Goal: Task Accomplishment & Management: Manage account settings

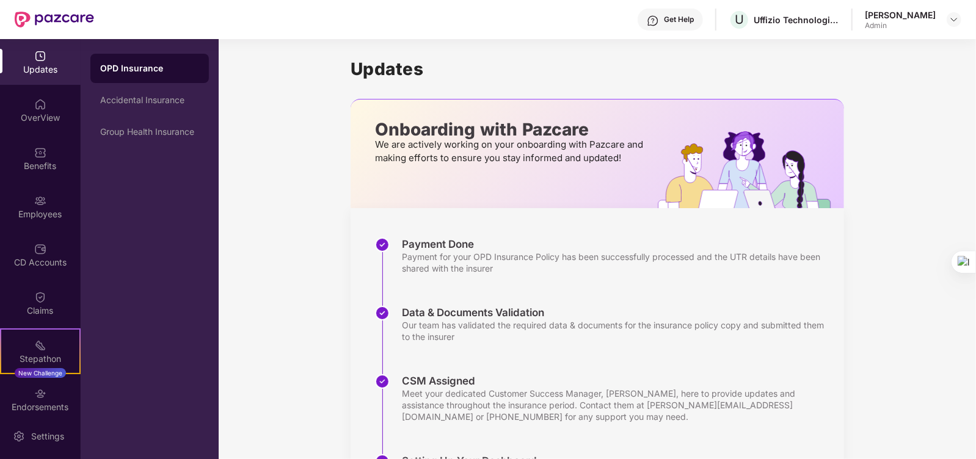
click at [834, 16] on div "Get Help U Uffizio Technologies Private Limited Pooja Mukesh Bhavsar Admin" at bounding box center [527, 19] width 867 height 39
click at [782, 19] on div "Uffizio Technologies Private Limited" at bounding box center [795, 20] width 85 height 12
drag, startPoint x: 752, startPoint y: 13, endPoint x: 738, endPoint y: 16, distance: 14.4
click at [751, 13] on div "U Uffizio Technologies Private Limited" at bounding box center [783, 19] width 111 height 21
click at [738, 17] on div "U Uffizio Technologies Private Limited" at bounding box center [783, 19] width 111 height 21
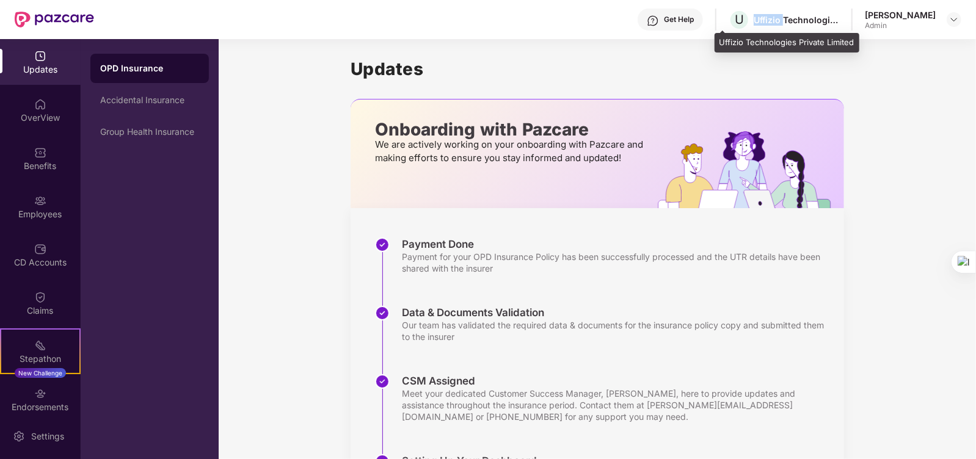
click at [738, 17] on div "U Uffizio Technologies Private Limited" at bounding box center [783, 19] width 111 height 21
click at [738, 18] on div "U Uffizio Technologies Private Limited" at bounding box center [783, 19] width 111 height 21
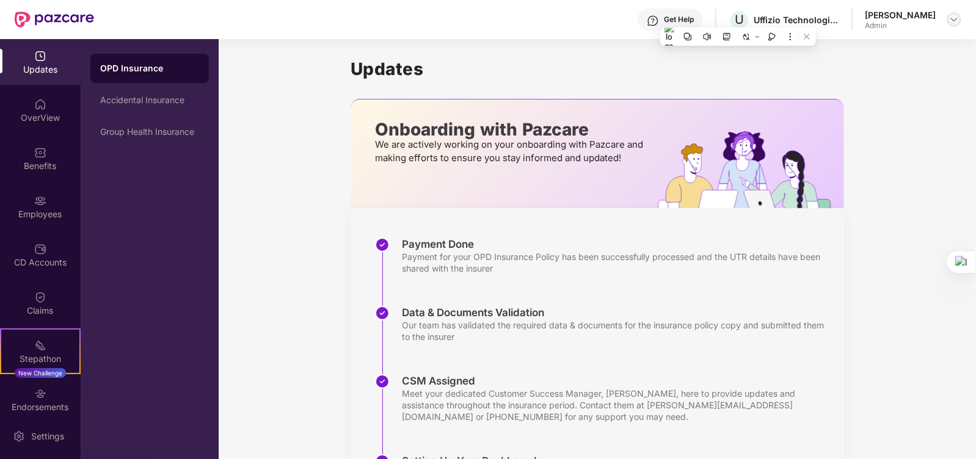
click at [956, 26] on div at bounding box center [953, 19] width 15 height 15
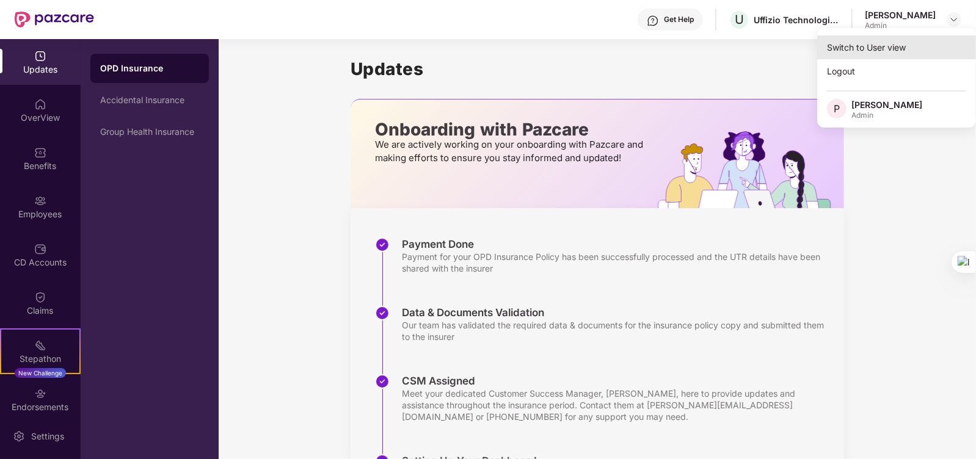
click at [894, 50] on div "Switch to User view" at bounding box center [896, 47] width 159 height 24
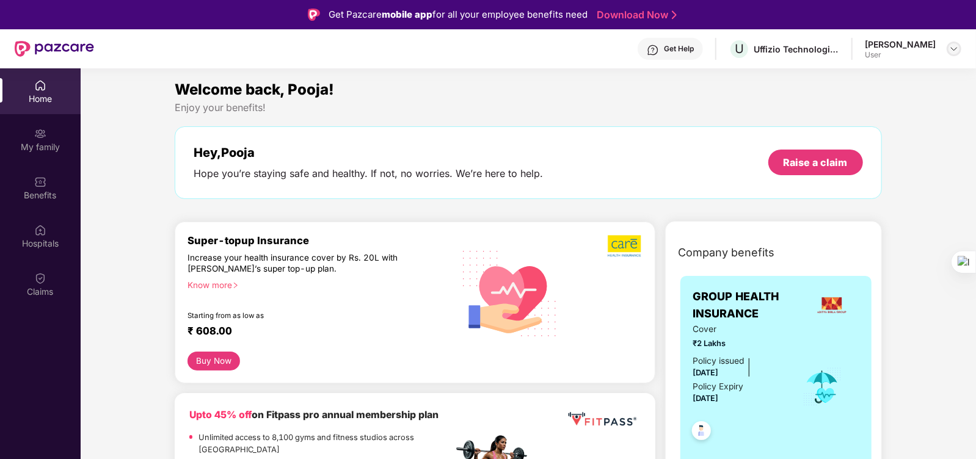
click at [954, 49] on img at bounding box center [954, 49] width 10 height 10
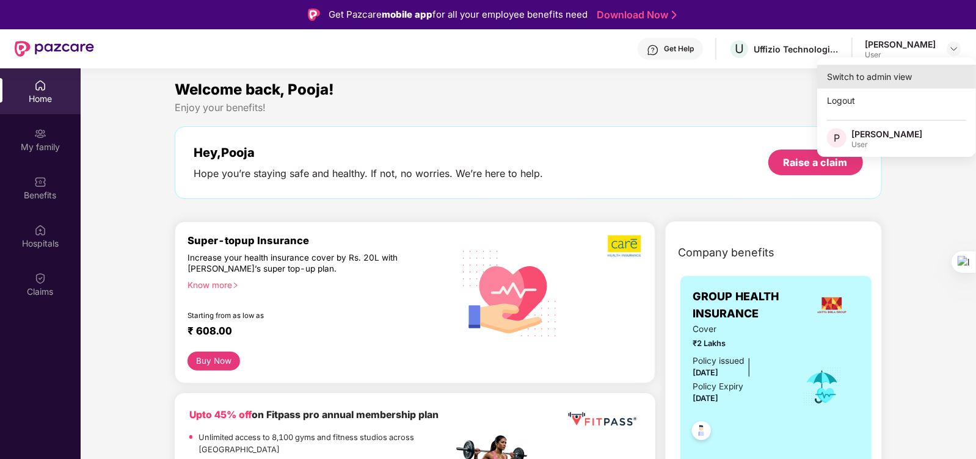
click at [898, 76] on div "Switch to admin view" at bounding box center [896, 77] width 159 height 24
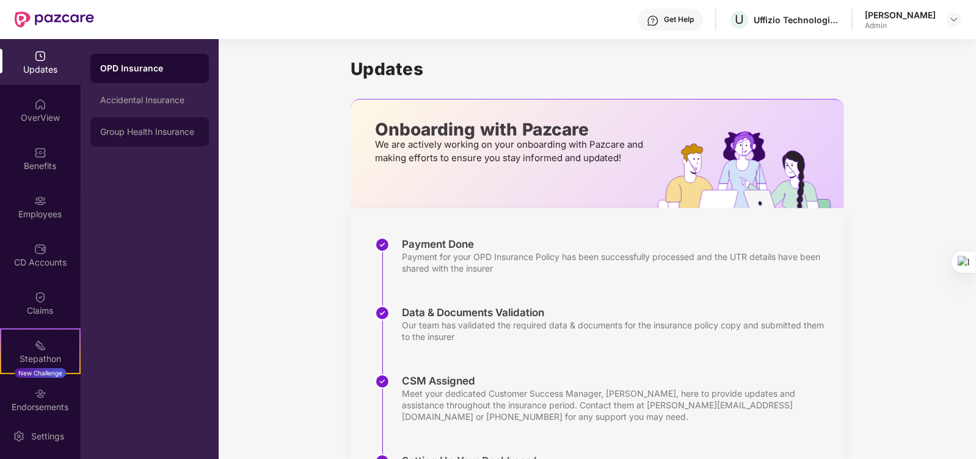
click at [140, 131] on div "Group Health Insurance" at bounding box center [149, 132] width 99 height 10
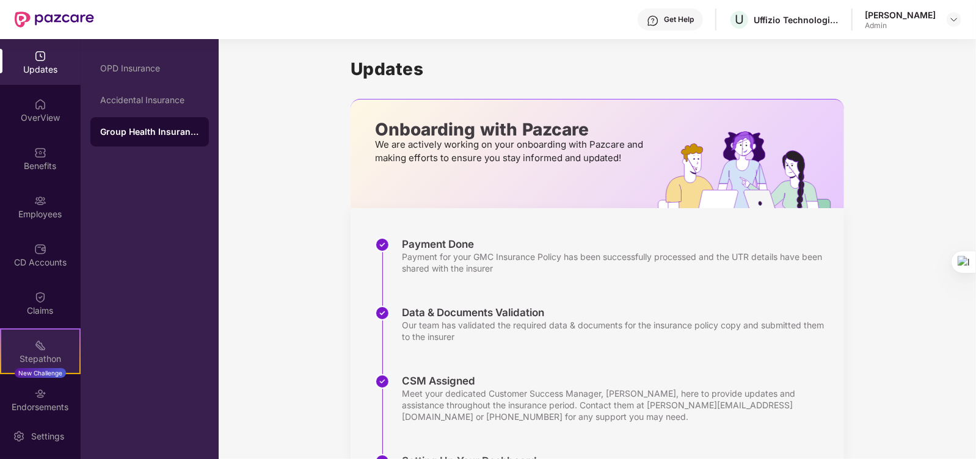
click at [34, 339] on img at bounding box center [40, 345] width 12 height 12
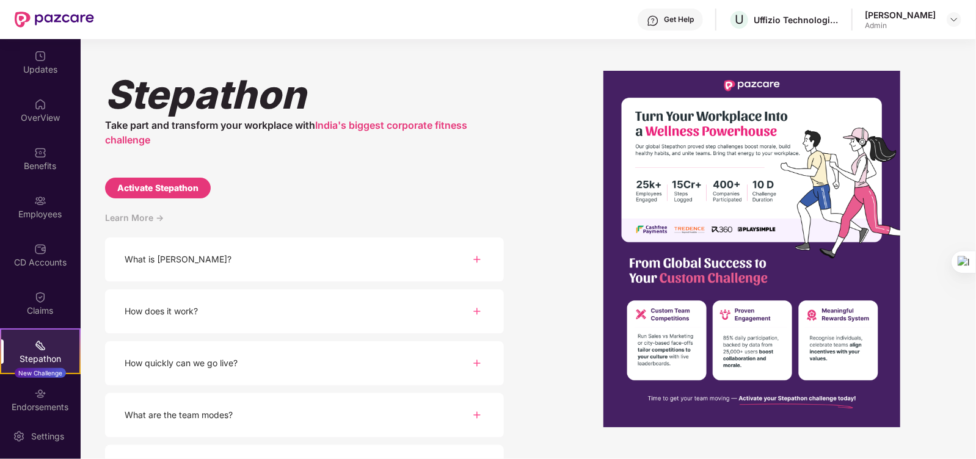
click at [195, 258] on div "What is Stepathon?" at bounding box center [178, 259] width 107 height 13
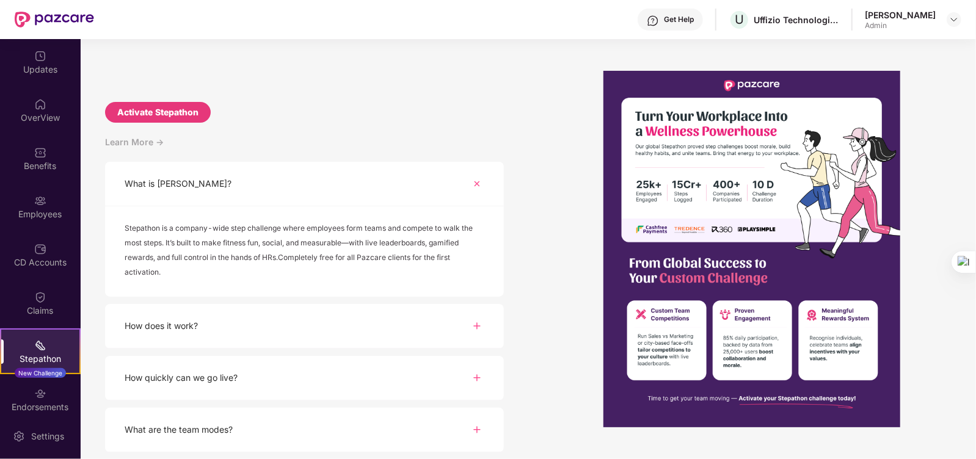
scroll to position [152, 0]
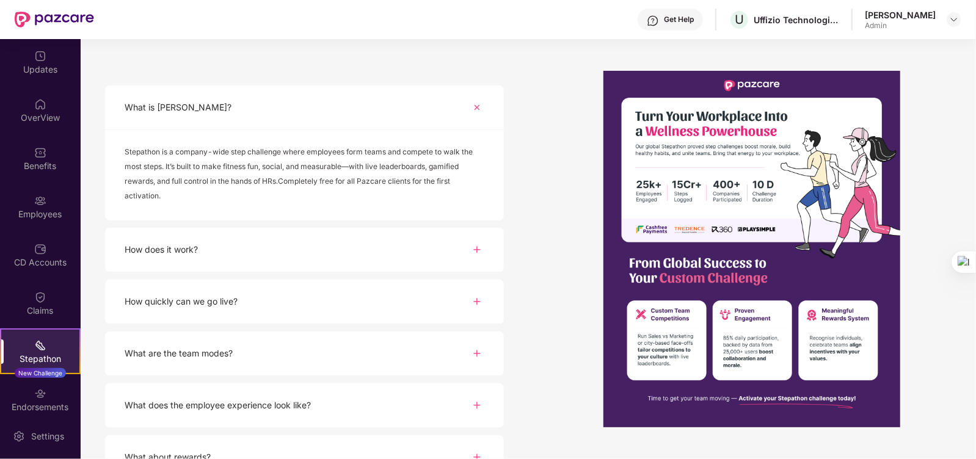
click at [270, 295] on div "How quickly can we go live?" at bounding box center [304, 302] width 399 height 45
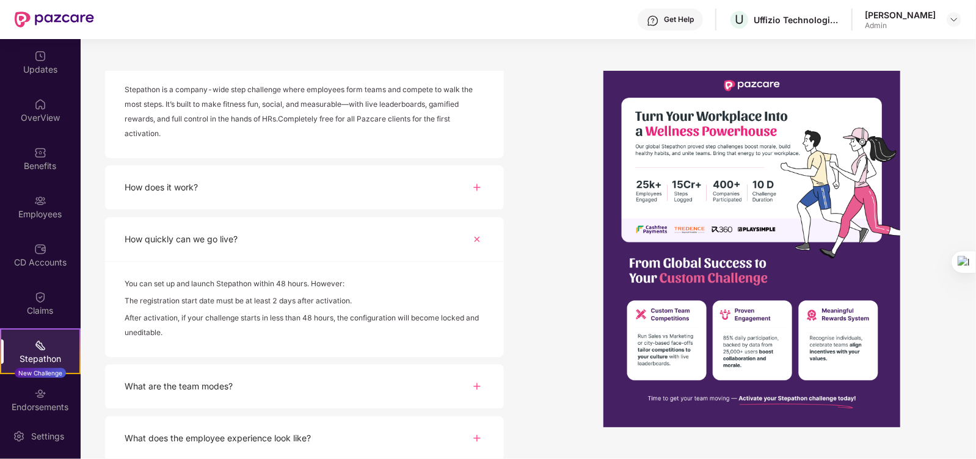
scroll to position [275, 0]
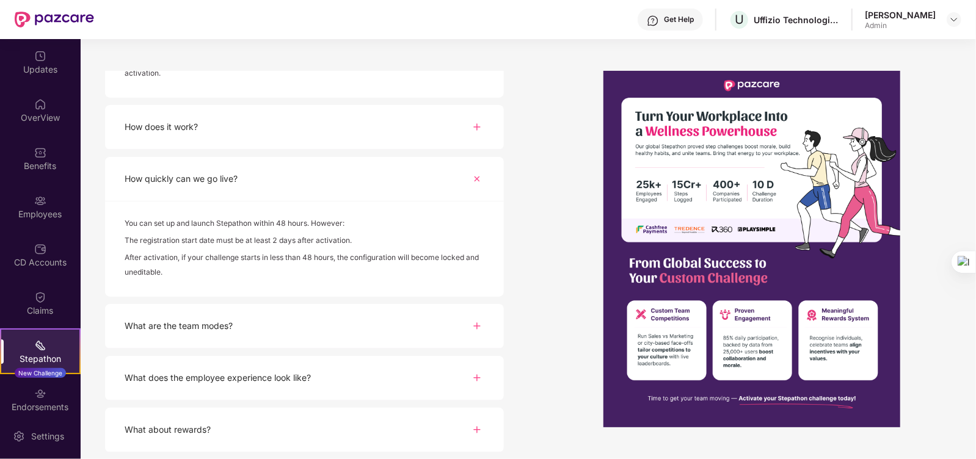
click at [266, 432] on div "What about rewards?" at bounding box center [304, 430] width 399 height 45
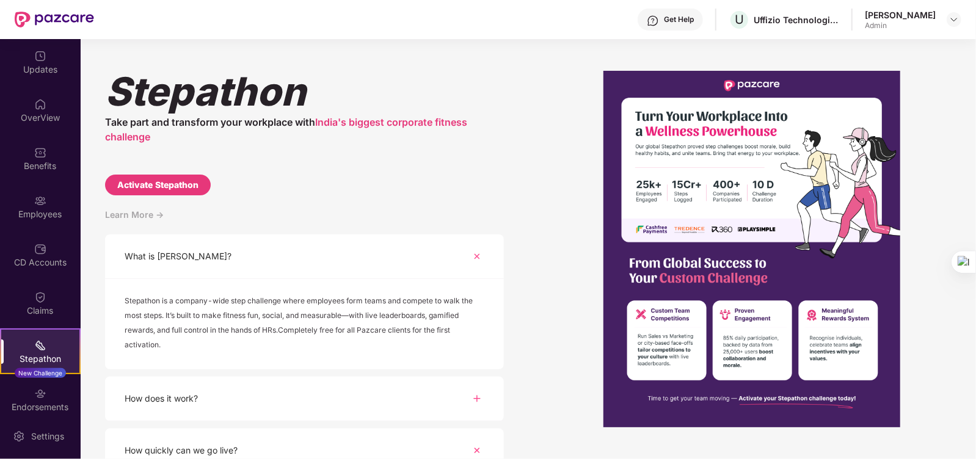
scroll to position [0, 0]
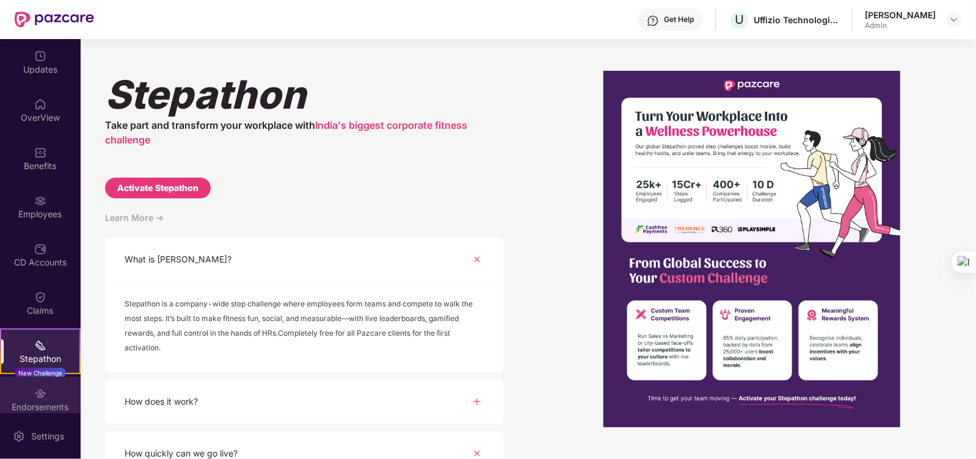
click at [44, 401] on div "Endorsements" at bounding box center [40, 407] width 81 height 12
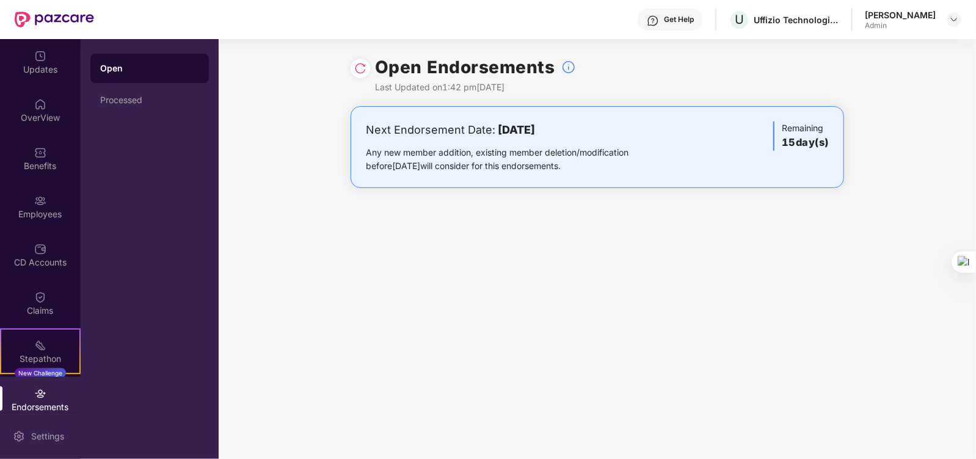
click at [43, 437] on div "Settings" at bounding box center [47, 436] width 40 height 12
click at [44, 399] on img at bounding box center [40, 394] width 12 height 12
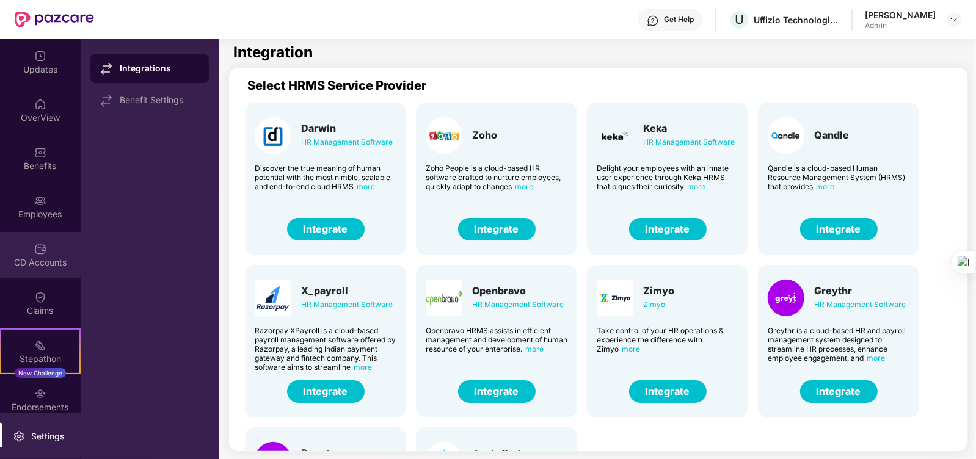
click at [48, 249] on div "CD Accounts" at bounding box center [40, 255] width 81 height 46
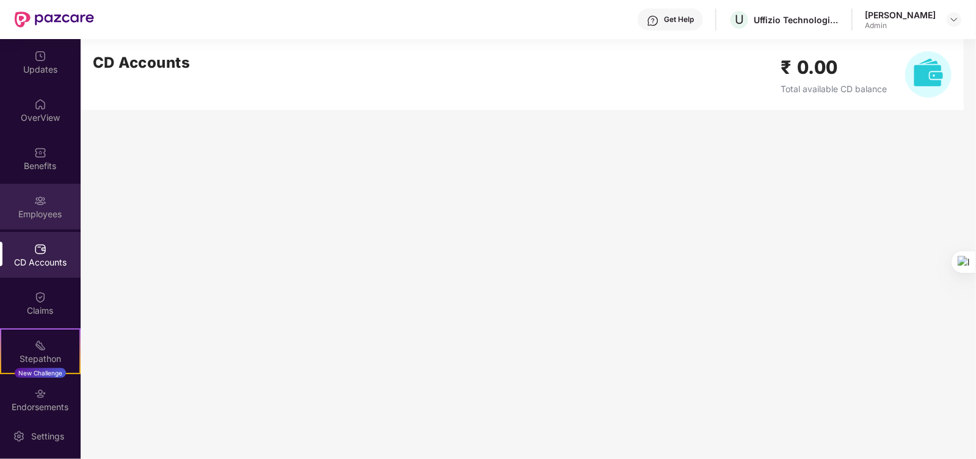
click at [45, 209] on div "Employees" at bounding box center [40, 214] width 81 height 12
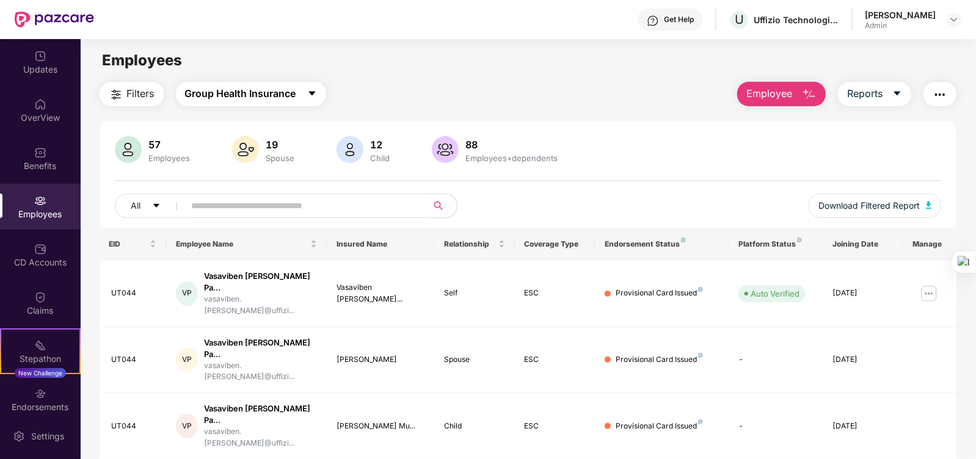
click at [215, 90] on span "Group Health Insurance" at bounding box center [240, 93] width 111 height 15
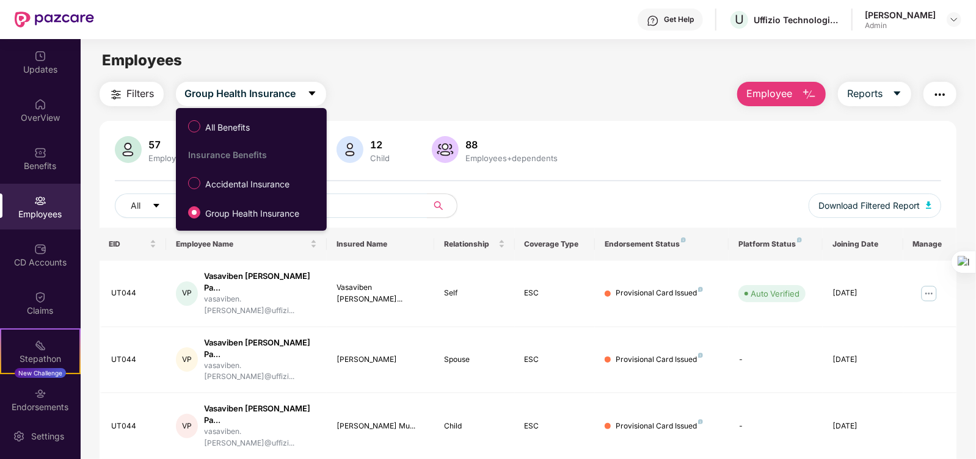
click at [434, 93] on div "Filters Group Health Insurance Employee Reports" at bounding box center [528, 94] width 857 height 24
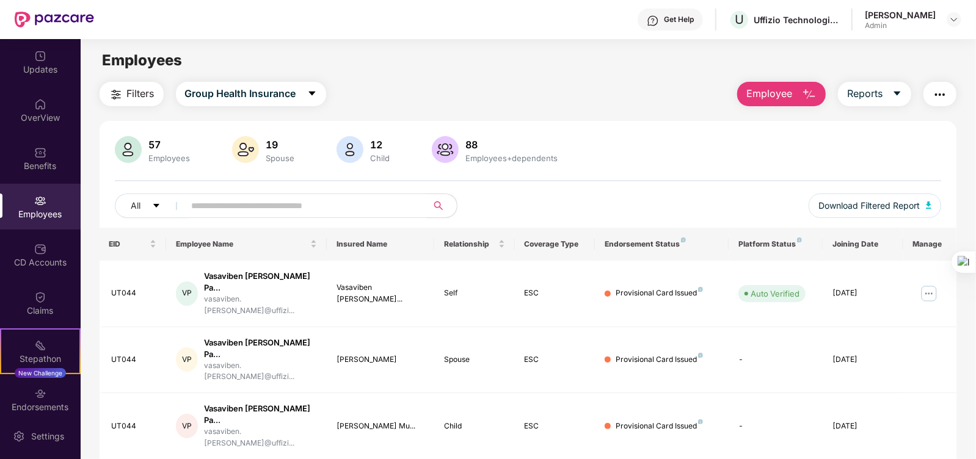
click at [137, 90] on span "Filters" at bounding box center [140, 93] width 27 height 15
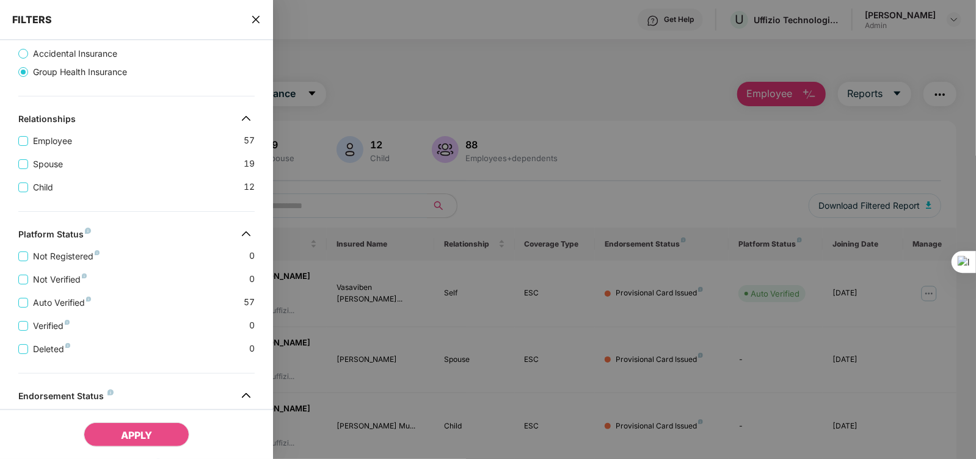
scroll to position [264, 0]
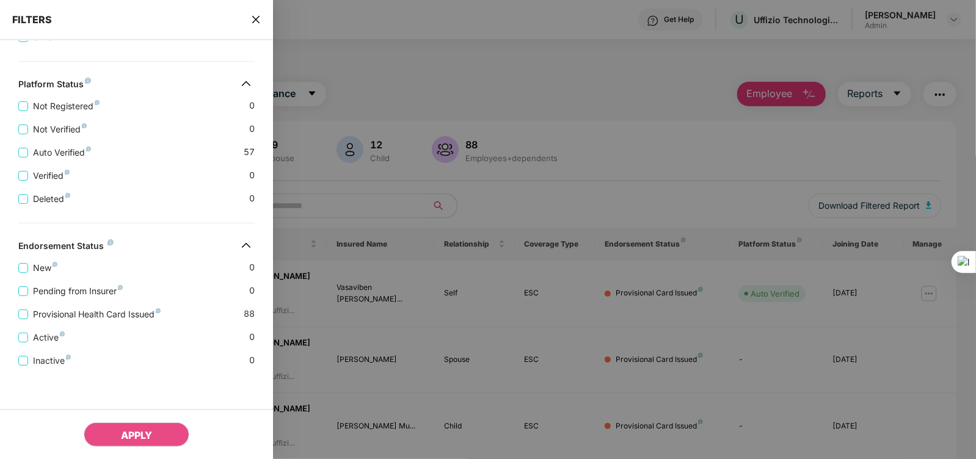
click at [446, 119] on div at bounding box center [488, 229] width 976 height 459
click at [253, 15] on icon "close" at bounding box center [256, 20] width 10 height 10
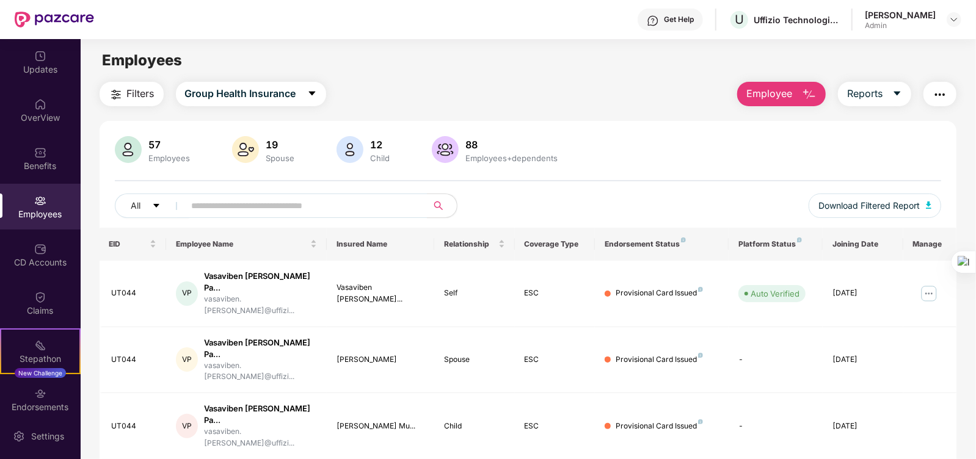
click at [810, 85] on button "Employee" at bounding box center [781, 94] width 89 height 24
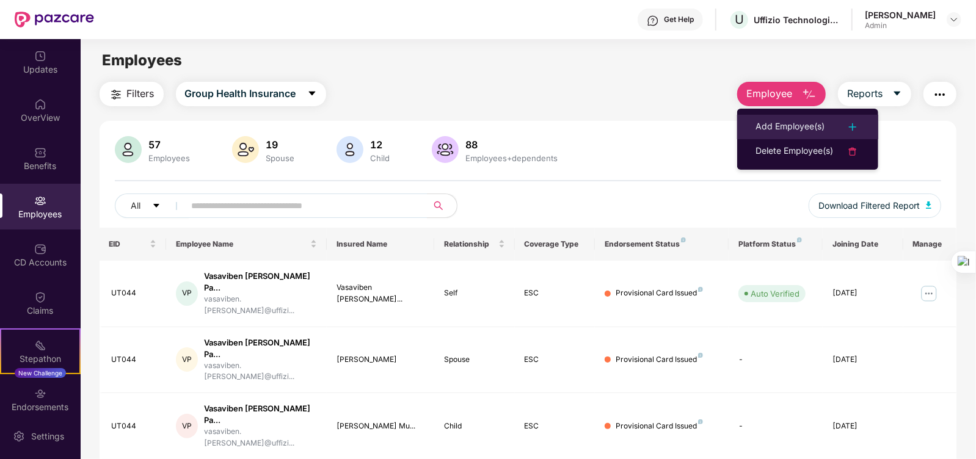
click at [806, 123] on div "Add Employee(s)" at bounding box center [789, 127] width 69 height 15
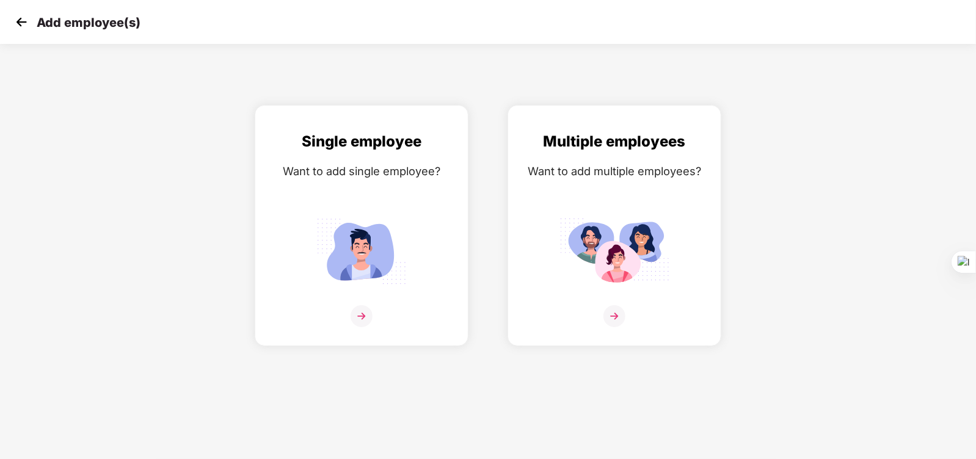
click at [28, 10] on div "Add employee(s)" at bounding box center [488, 22] width 976 height 44
click at [19, 18] on img at bounding box center [21, 22] width 18 height 18
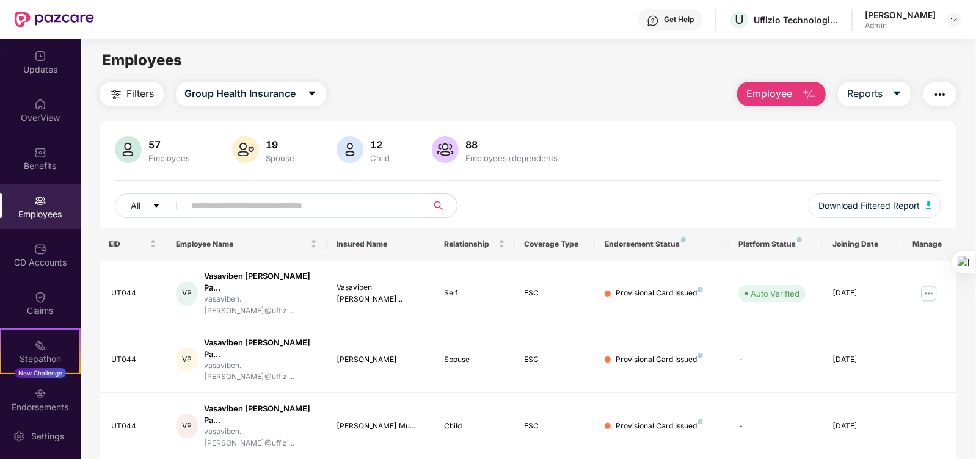
click at [935, 93] on img "button" at bounding box center [939, 94] width 15 height 15
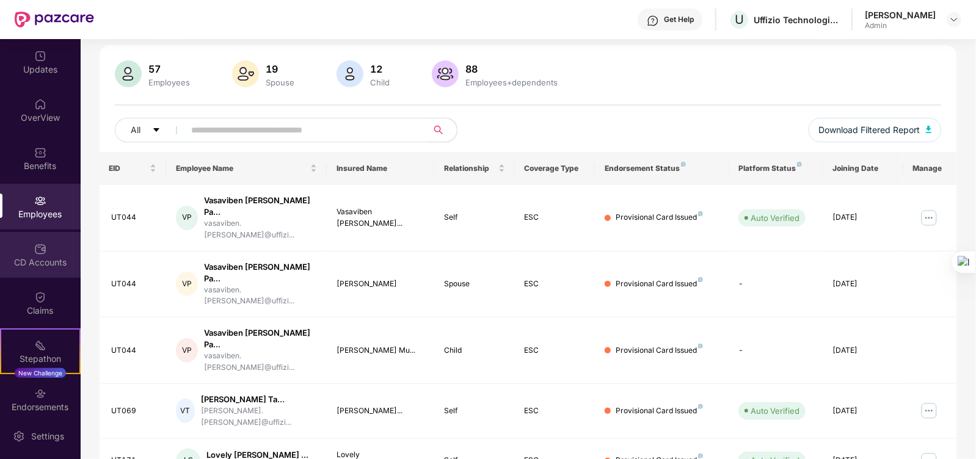
scroll to position [60, 0]
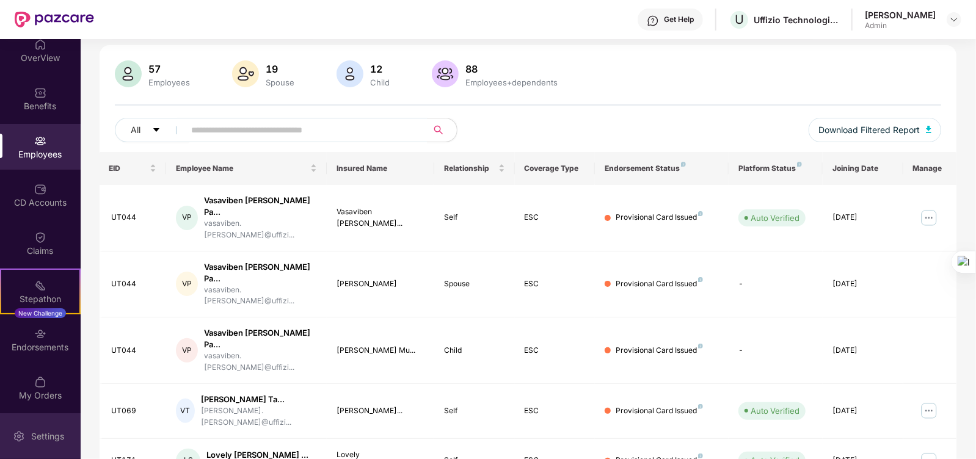
click at [37, 434] on div "Settings" at bounding box center [47, 436] width 40 height 12
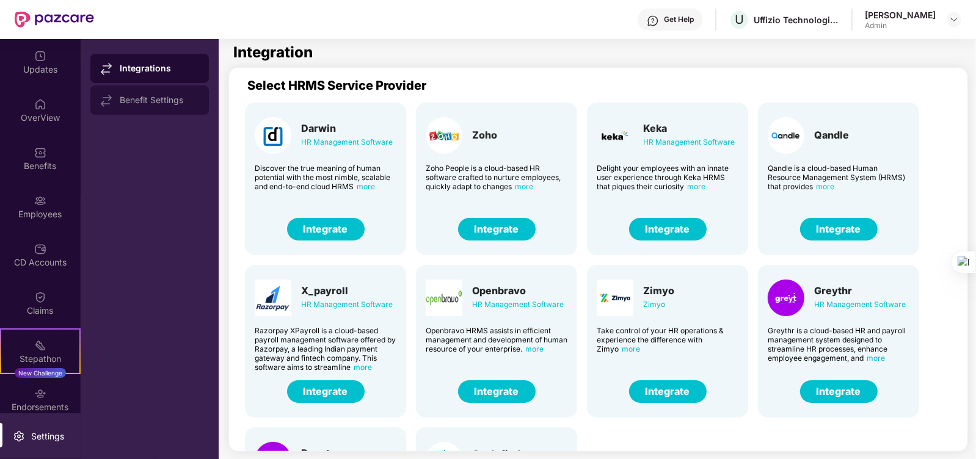
click at [174, 103] on div "Benefit Settings" at bounding box center [159, 100] width 79 height 10
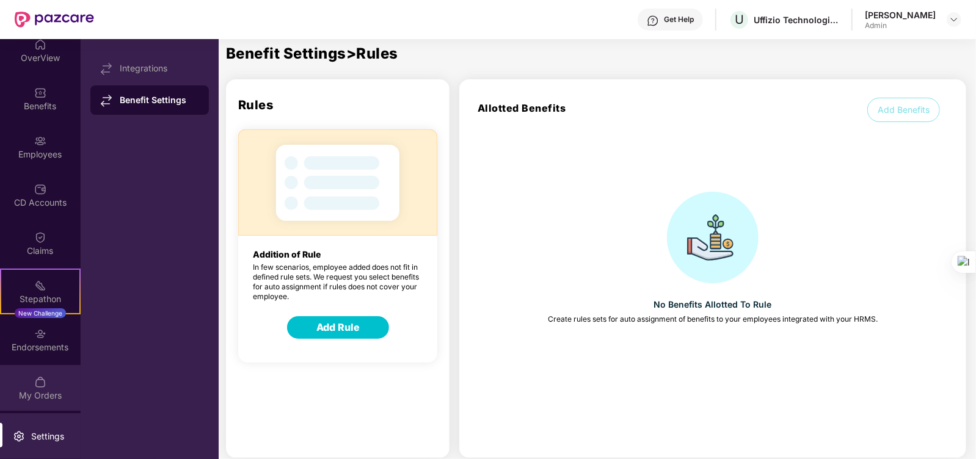
scroll to position [46, 0]
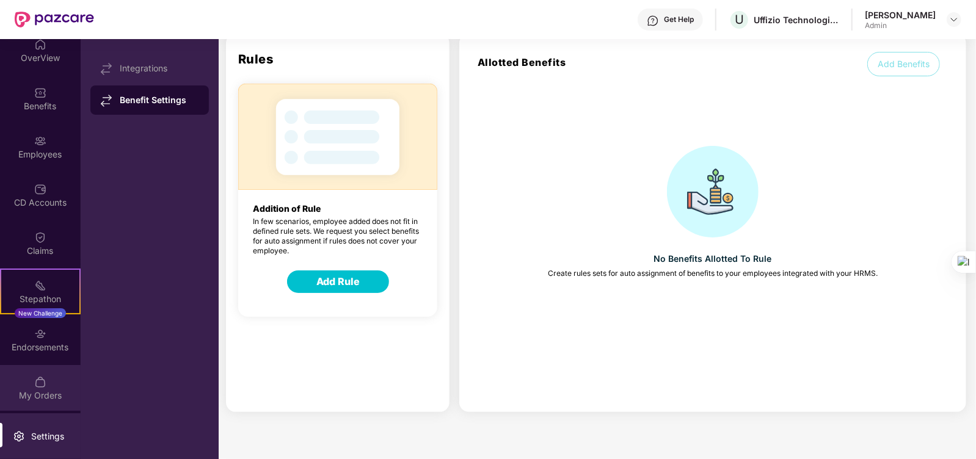
click at [41, 401] on div "My Orders" at bounding box center [40, 396] width 81 height 12
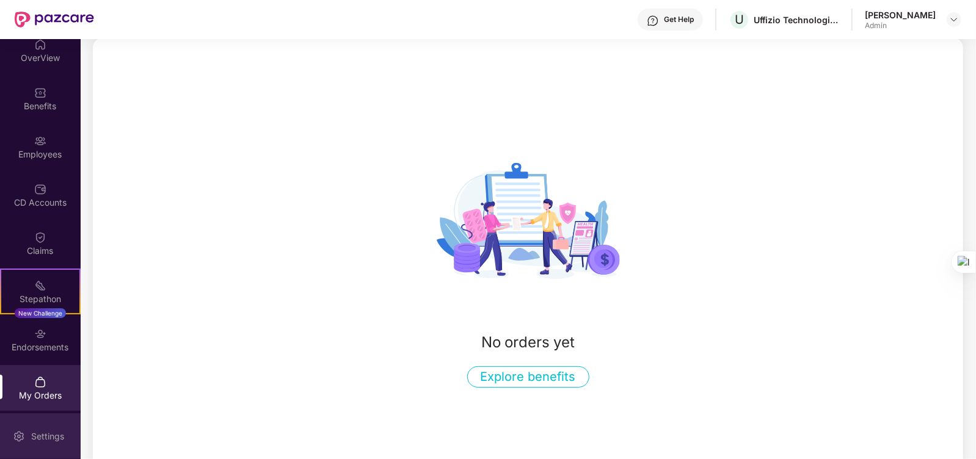
click at [40, 435] on div "Settings" at bounding box center [47, 436] width 40 height 12
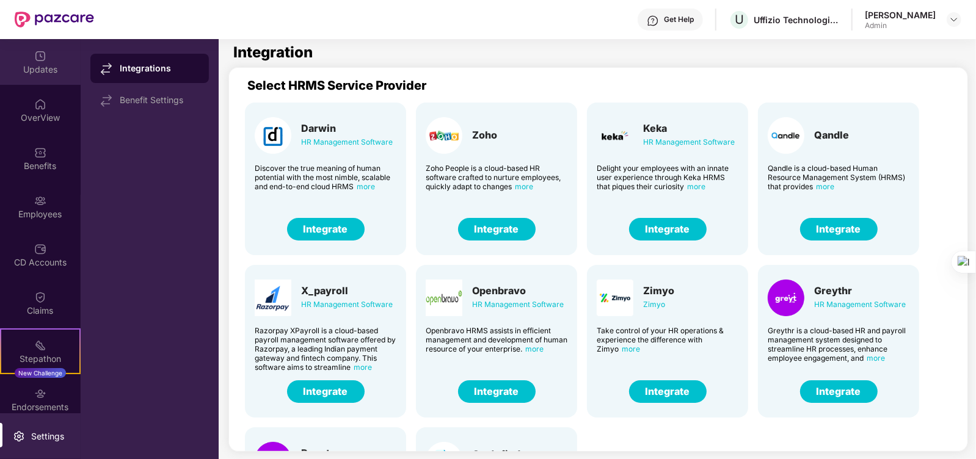
click at [41, 62] on img at bounding box center [40, 56] width 12 height 12
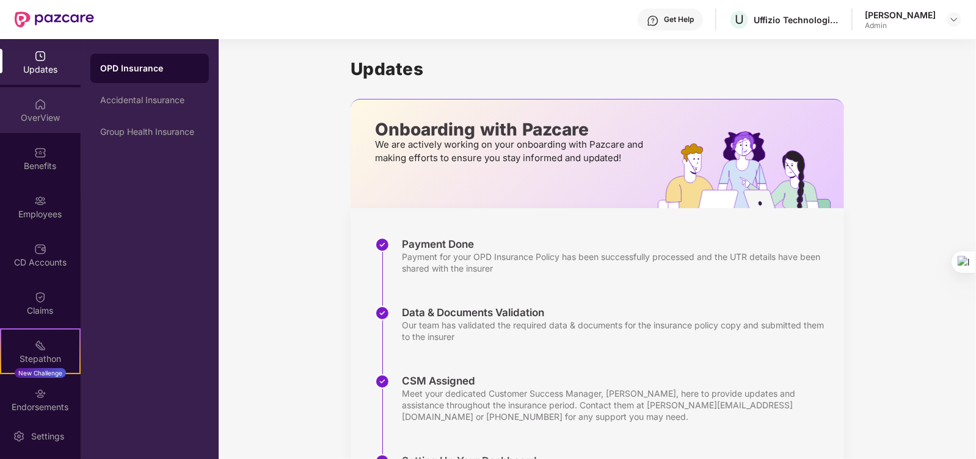
click at [64, 102] on div "OverView" at bounding box center [40, 110] width 81 height 46
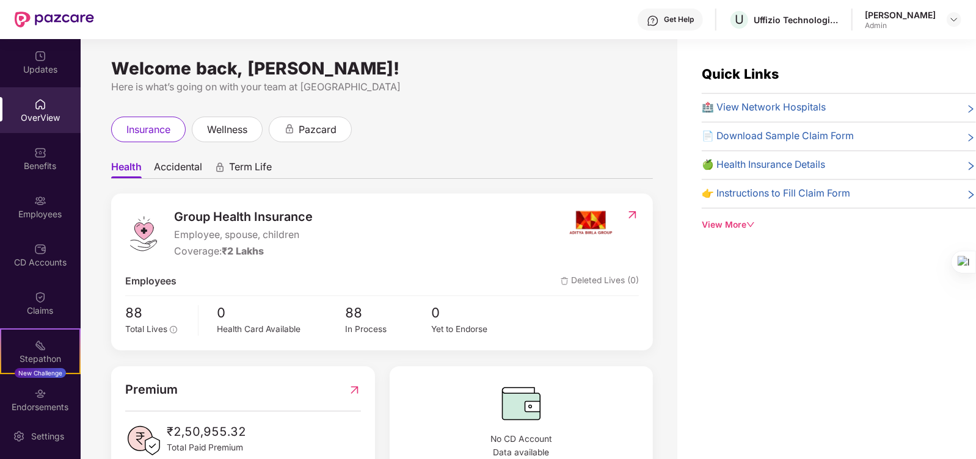
click at [812, 110] on span "🏥 View Network Hospitals" at bounding box center [764, 107] width 124 height 15
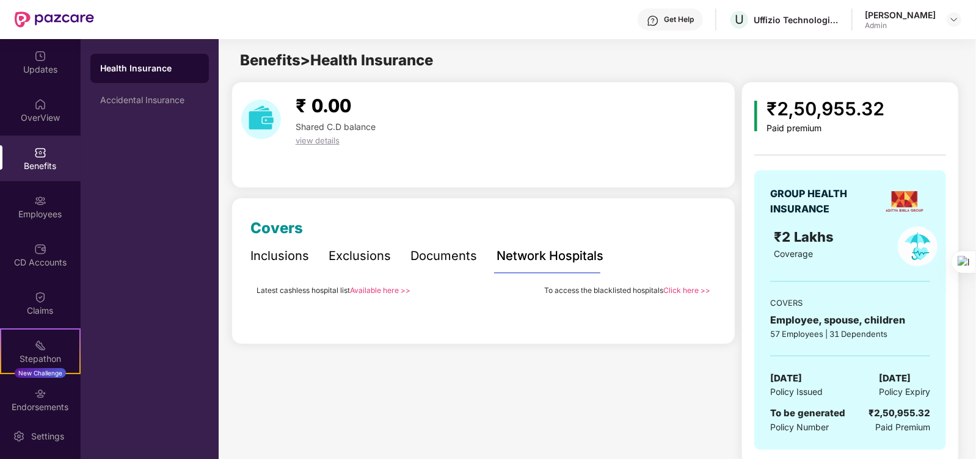
click at [288, 255] on div "Inclusions" at bounding box center [279, 256] width 59 height 19
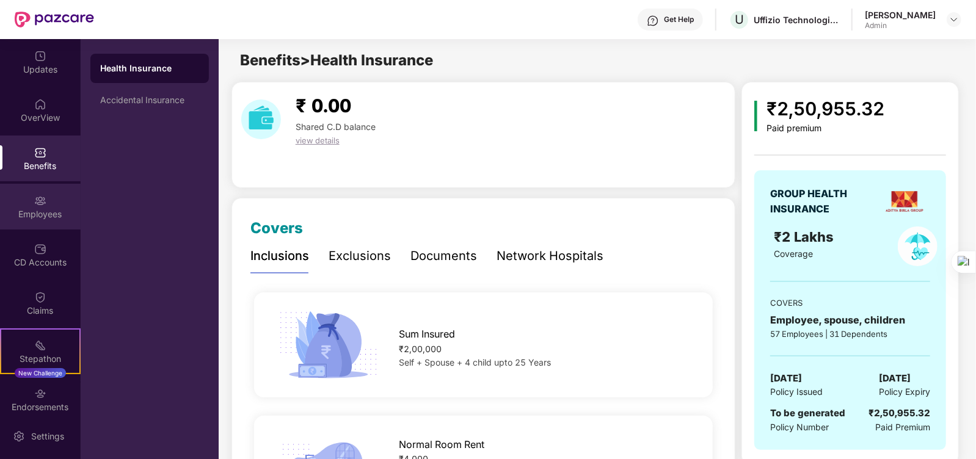
click at [36, 206] on div "Employees" at bounding box center [40, 207] width 81 height 46
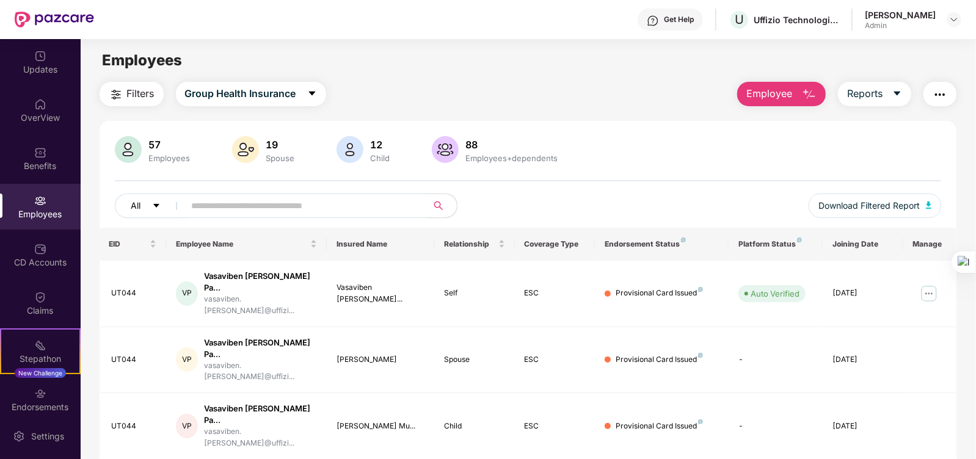
click at [153, 205] on icon "caret-down" at bounding box center [156, 205] width 9 height 9
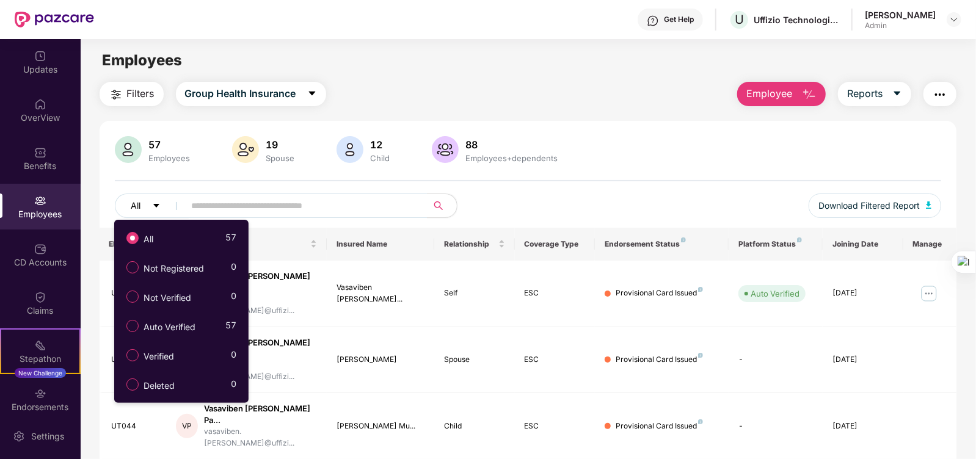
click at [153, 205] on icon "caret-down" at bounding box center [156, 205] width 9 height 9
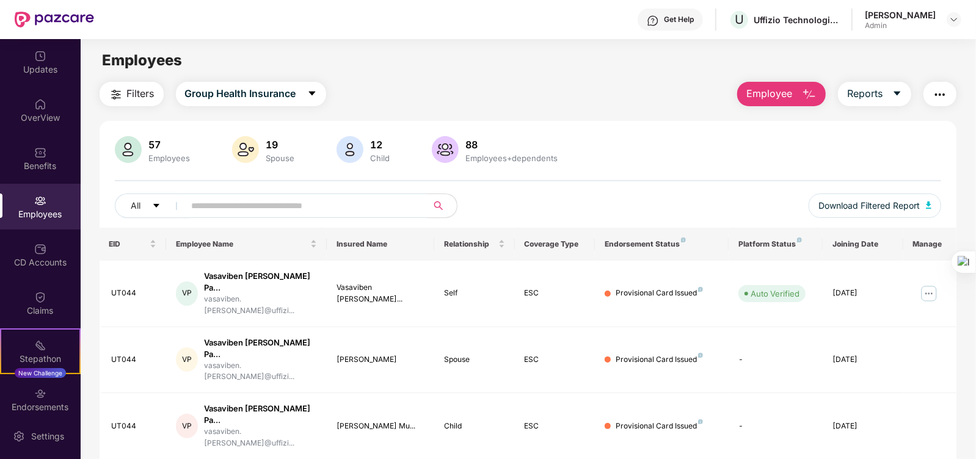
click at [752, 178] on div "57 Employees 19 Spouse 12 Child [DEMOGRAPHIC_DATA] Employees+dependents All Dow…" at bounding box center [528, 182] width 857 height 92
click at [340, 212] on input "text" at bounding box center [301, 206] width 219 height 18
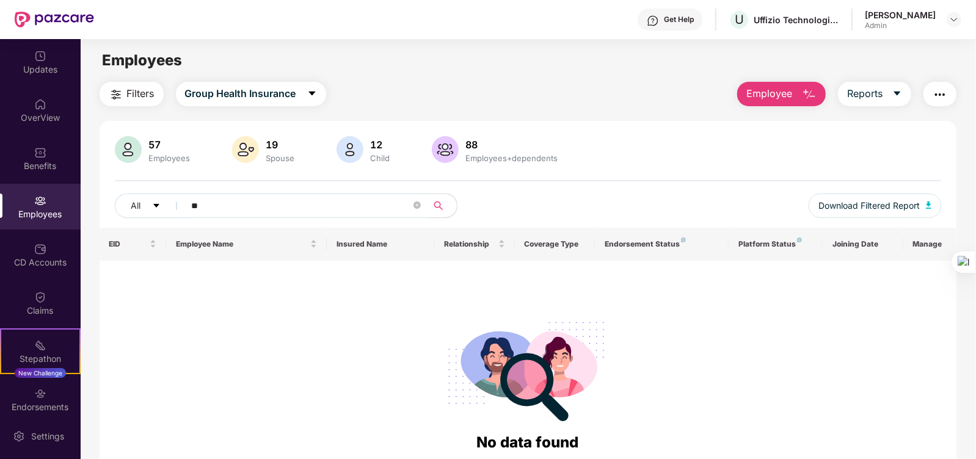
type input "*"
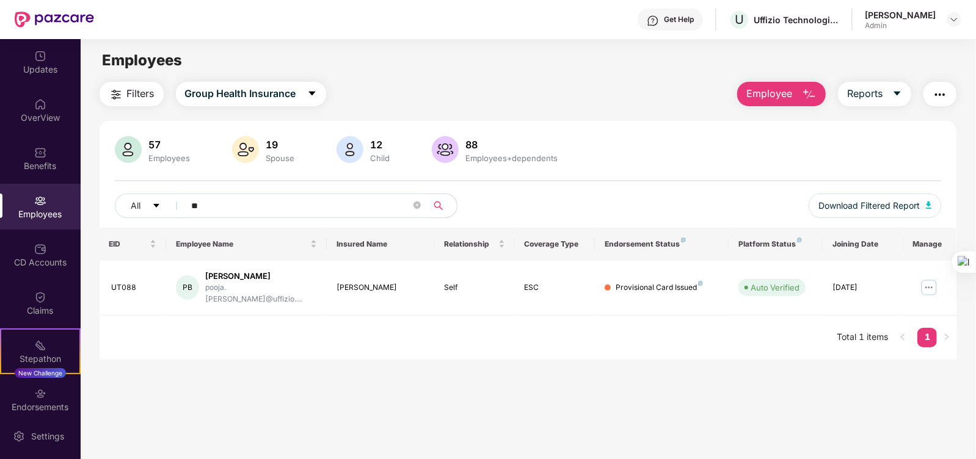
type input "*"
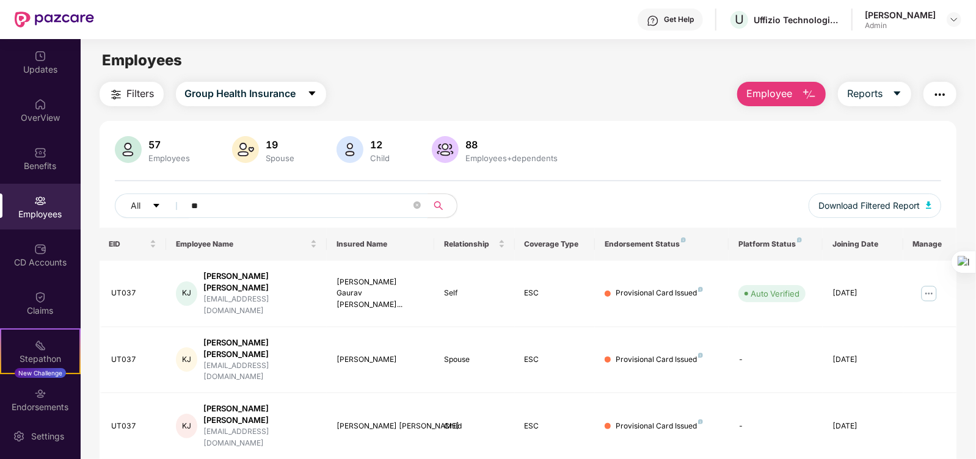
type input "*"
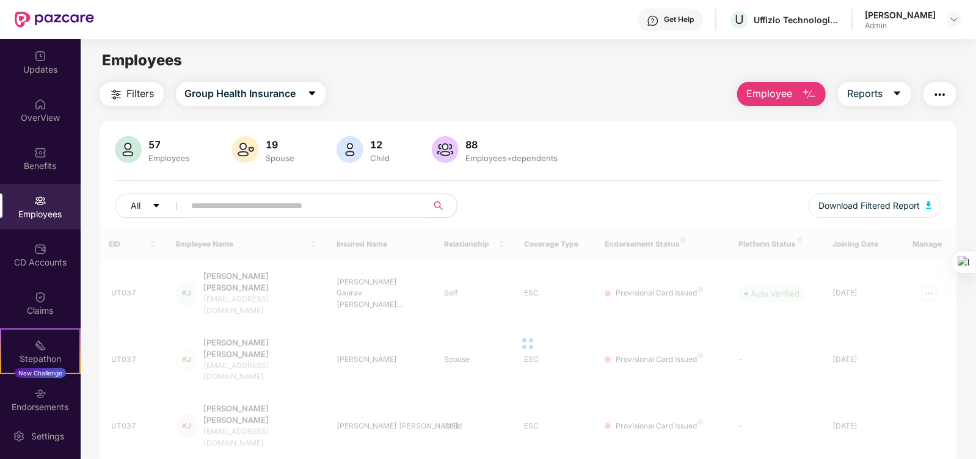
click at [666, 141] on div "57 Employees 19 Spouse 12 Child [DEMOGRAPHIC_DATA] Employees+dependents" at bounding box center [528, 150] width 827 height 29
click at [606, 76] on main "Employees Filters Group Health Insurance Employee Reports 57 Employees 19 Spous…" at bounding box center [528, 268] width 894 height 459
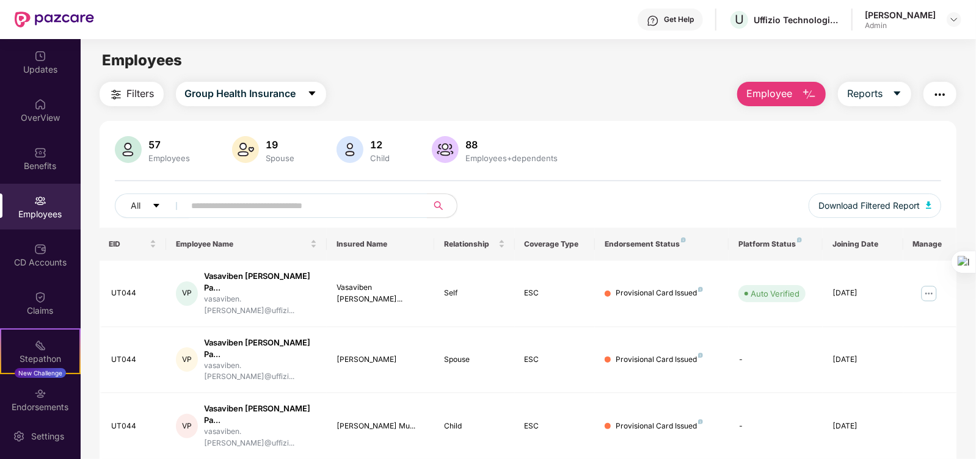
click at [784, 102] on button "Employee" at bounding box center [781, 94] width 89 height 24
click at [642, 84] on div "Filters Group Health Insurance Employee Reports" at bounding box center [528, 94] width 857 height 24
click at [954, 16] on img at bounding box center [954, 20] width 10 height 10
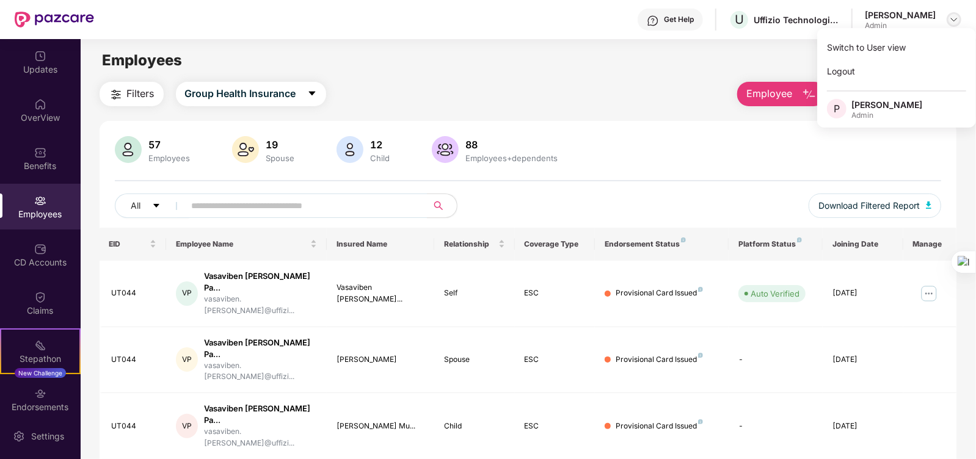
click at [954, 16] on img at bounding box center [954, 20] width 10 height 10
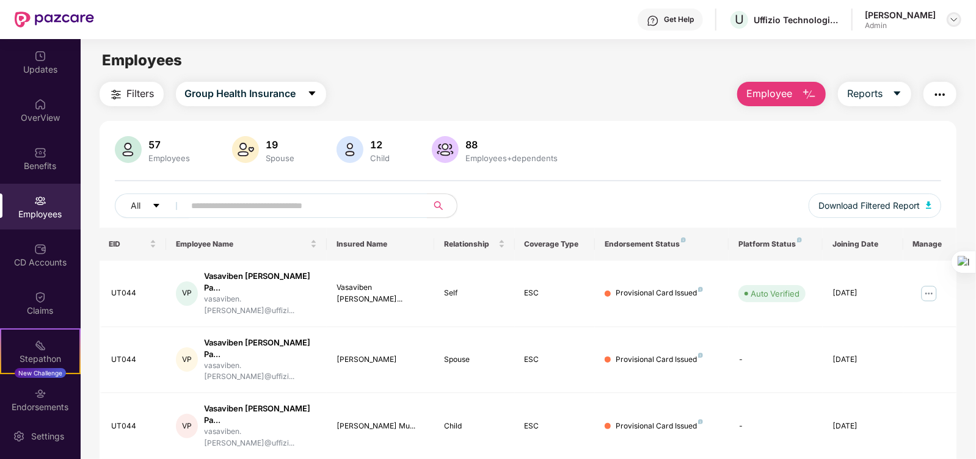
click at [954, 16] on img at bounding box center [954, 20] width 10 height 10
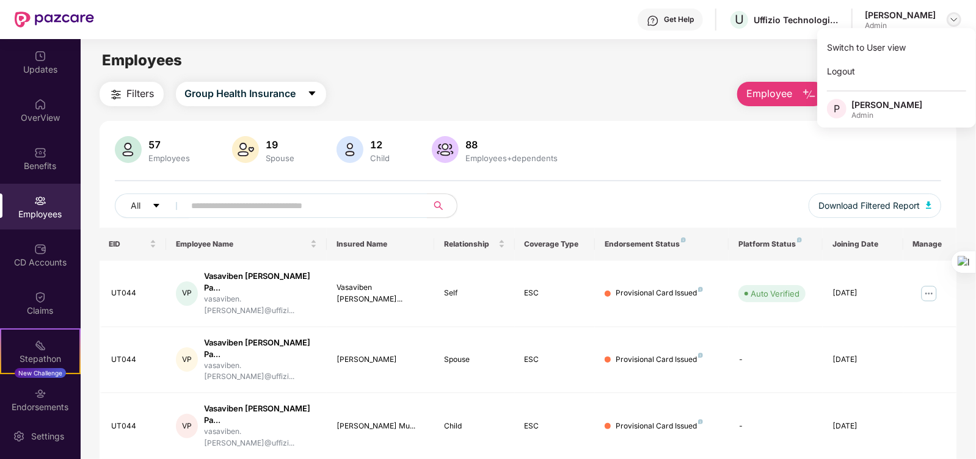
click at [954, 16] on img at bounding box center [954, 20] width 10 height 10
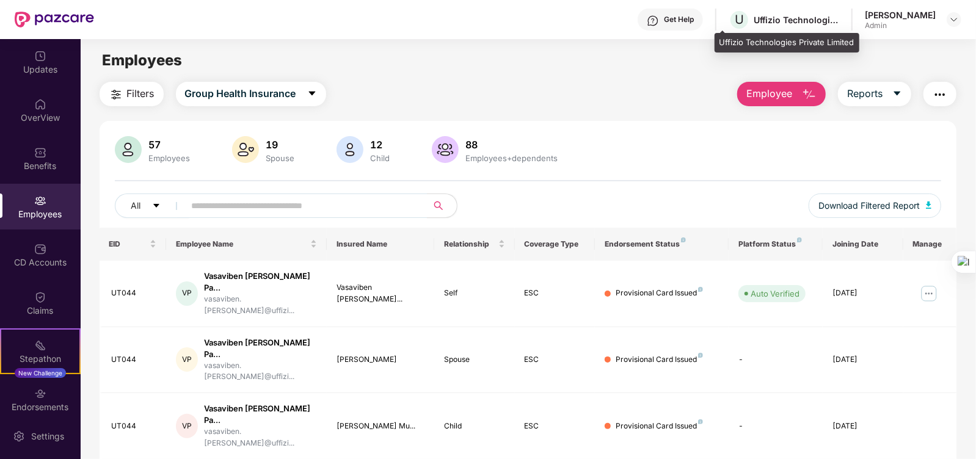
click at [792, 20] on div "Uffizio Technologies Private Limited" at bounding box center [795, 20] width 85 height 12
click at [827, 18] on div "Get Help U Uffizio Technologies Private Limited [PERSON_NAME] Admin" at bounding box center [527, 19] width 867 height 39
click at [840, 16] on div "Get Help U Uffizio Technologies Private Limited [PERSON_NAME] Admin" at bounding box center [527, 19] width 867 height 39
